Goal: Transaction & Acquisition: Download file/media

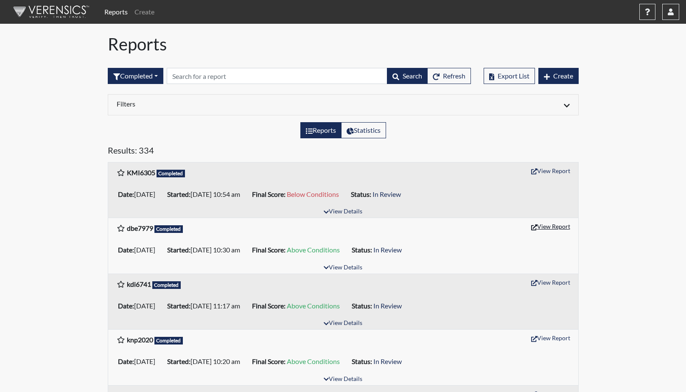
click at [549, 228] on button "View Report" at bounding box center [551, 226] width 47 height 13
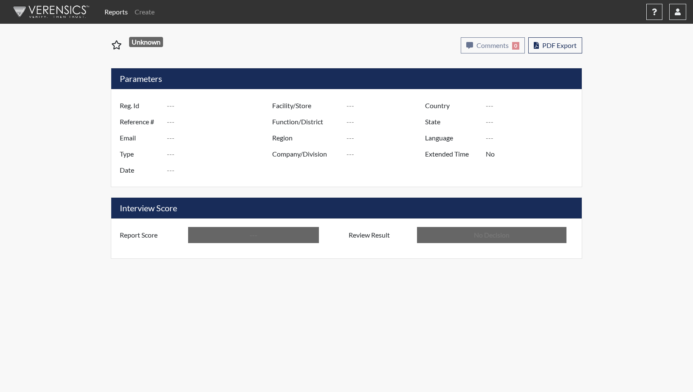
type input "dbe7979"
type input "50832"
type input "---"
type input "Corrections Pre-Employment"
type input "[DATE]"
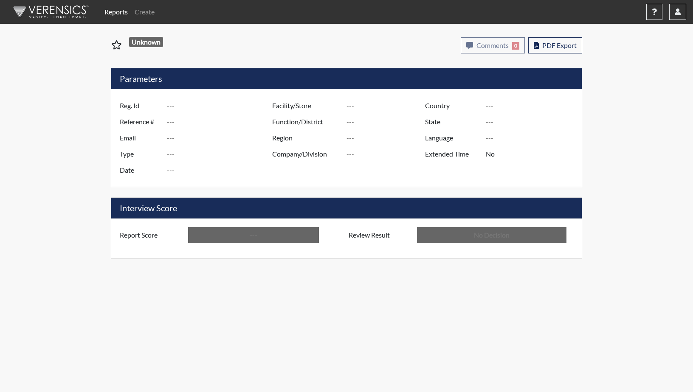
type input "GD&CP SMU*+"
type input "[GEOGRAPHIC_DATA]"
type input "[US_STATE]"
type input "English"
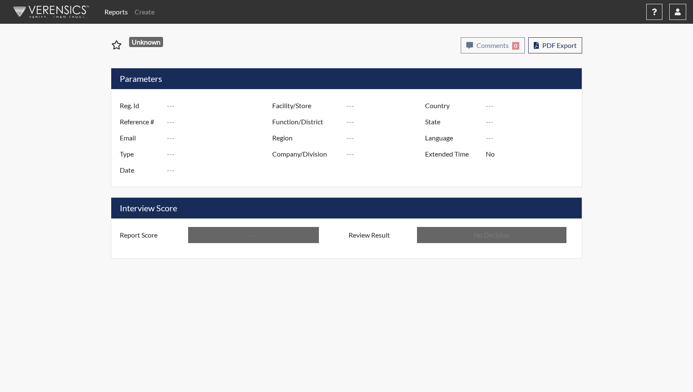
type input "Above Conditions"
type input "In Review"
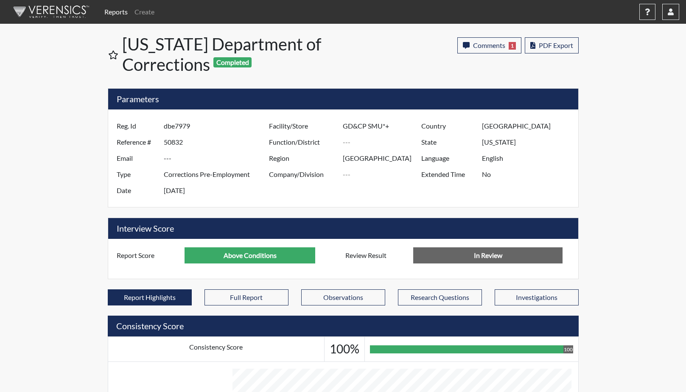
scroll to position [141, 353]
click at [545, 44] on span "PDF Export" at bounding box center [556, 45] width 34 height 8
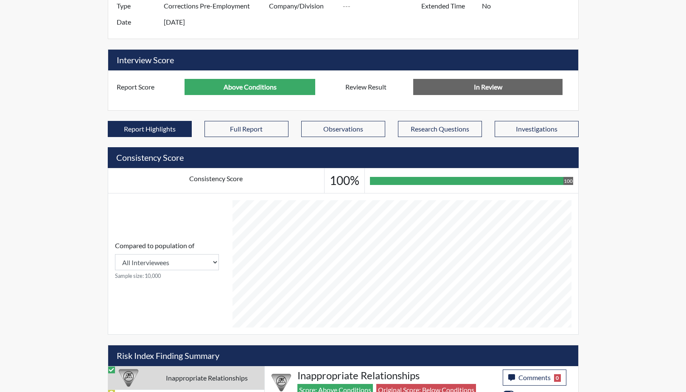
scroll to position [0, 0]
